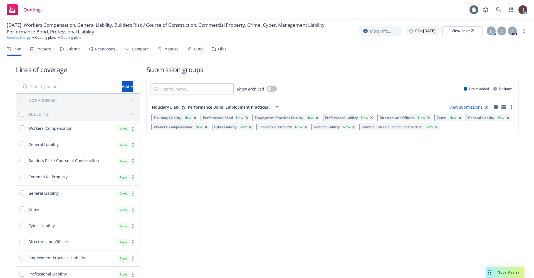
click at [15, 38] on link "Centrus Energy" at bounding box center [19, 37] width 24 height 5
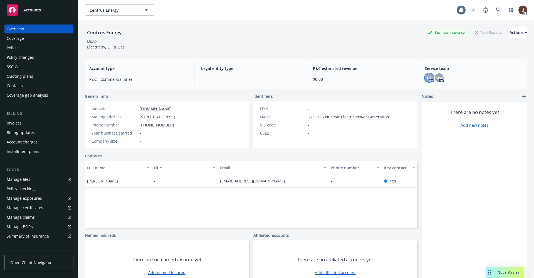
click at [427, 75] on span "DF" at bounding box center [429, 78] width 5 height 6
click at [436, 76] on span "MW" at bounding box center [439, 78] width 7 height 6
click at [427, 76] on span "DF" at bounding box center [429, 78] width 5 height 6
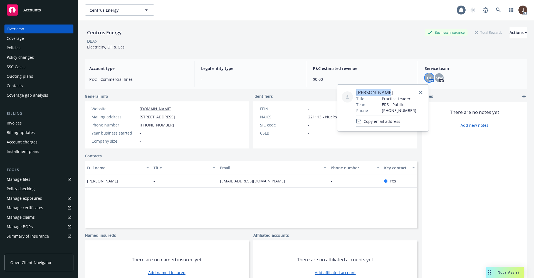
drag, startPoint x: 387, startPoint y: 92, endPoint x: 365, endPoint y: 73, distance: 29.0
click at [355, 92] on div "Deirdre Finn Title Practice Leader Team ERS - Public Phone (201) 230-2998 Copy …" at bounding box center [383, 108] width 82 height 38
copy span "Deirdre Finn"
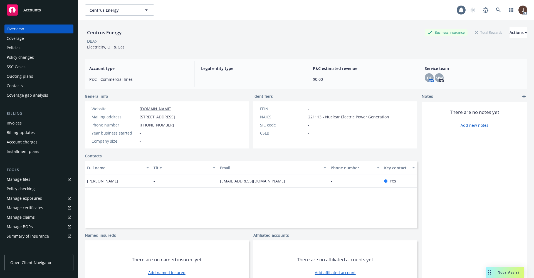
click at [353, 41] on div "DBA: -" at bounding box center [306, 41] width 442 height 6
click at [435, 74] on div "MW" at bounding box center [439, 77] width 9 height 9
click at [463, 80] on div "DF AM MW PD" at bounding box center [474, 77] width 98 height 9
click at [437, 77] on span "MW" at bounding box center [439, 78] width 7 height 6
click at [317, 48] on div "Centrus Energy Business Insurance Total Rewards Actions DBA: - Electricity, Oil…" at bounding box center [306, 38] width 442 height 23
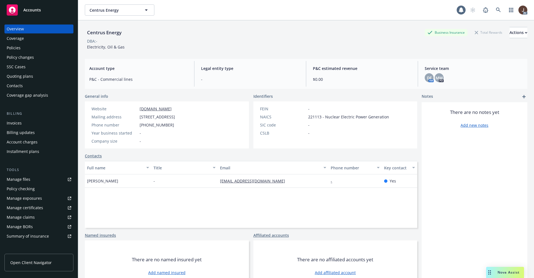
click at [19, 65] on div "SSC Cases" at bounding box center [16, 66] width 19 height 9
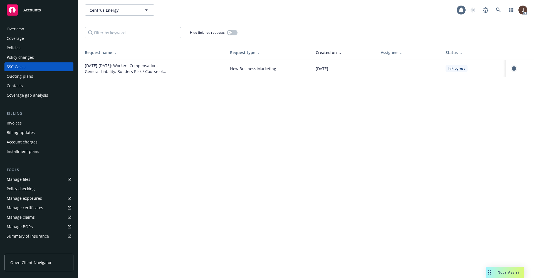
click at [515, 67] on icon "circleInformation" at bounding box center [514, 68] width 4 height 4
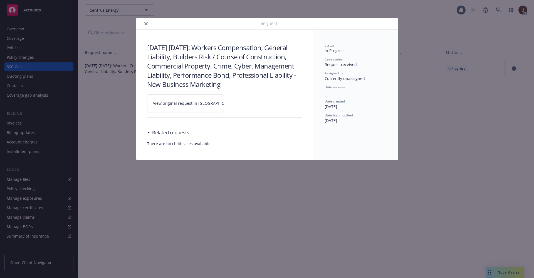
click at [183, 103] on span "View original request in SSC" at bounding box center [195, 103] width 84 height 6
click at [145, 24] on icon "close" at bounding box center [145, 23] width 3 height 3
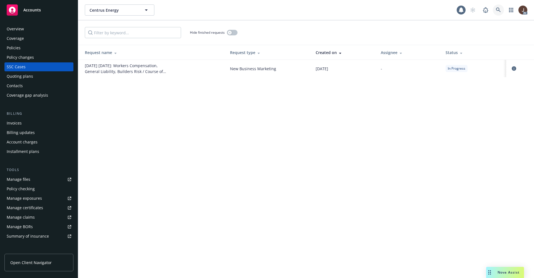
click at [498, 10] on icon at bounding box center [498, 10] width 5 height 5
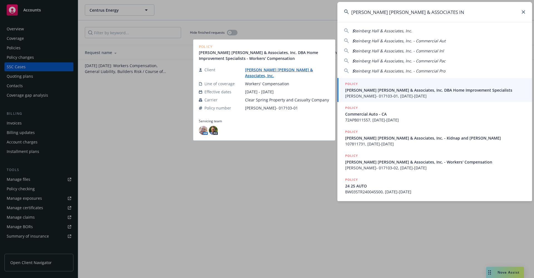
type input "STEINBERG HALL & ASSOCIATES IN"
click at [282, 73] on link "Steinberg Hall & Associates, Inc." at bounding box center [279, 72] width 68 height 11
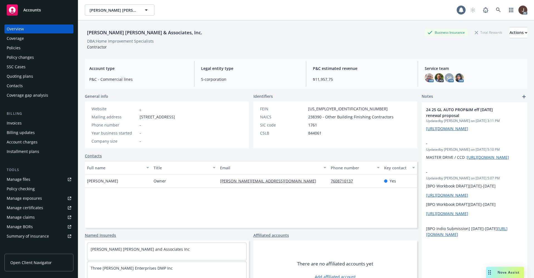
click at [217, 22] on div "Steinberg Hall & Associates, Inc. Business Insurance Total Rewards Actions DBA:…" at bounding box center [306, 37] width 442 height 34
click at [447, 76] on span "SP" at bounding box center [449, 78] width 5 height 6
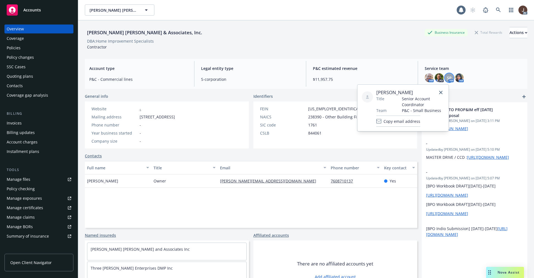
scroll to position [83, 0]
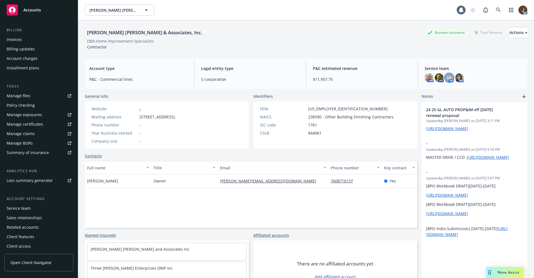
click at [20, 207] on div "Service team" at bounding box center [19, 208] width 24 height 9
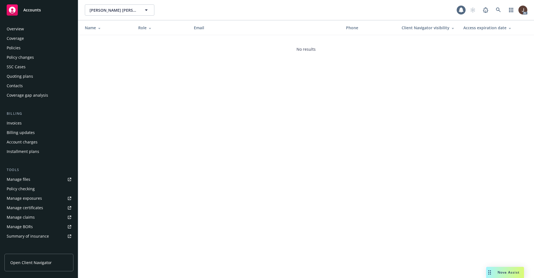
scroll to position [85, 0]
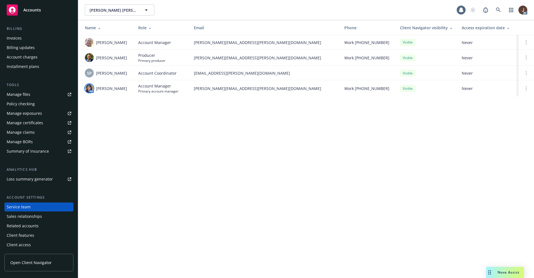
click at [88, 88] on img at bounding box center [89, 88] width 9 height 9
click at [89, 71] on span "SP" at bounding box center [89, 73] width 5 height 6
click at [88, 41] on img at bounding box center [89, 42] width 9 height 9
click at [154, 138] on div "Steinberg Hall & Associates, Inc. Steinberg Hall & Associates, Inc. 1 AC Name R…" at bounding box center [306, 139] width 456 height 278
